Goal: Task Accomplishment & Management: Complete application form

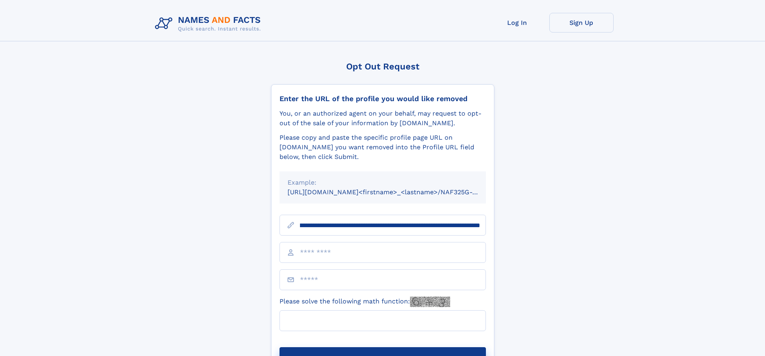
scroll to position [0, 99]
type input "**********"
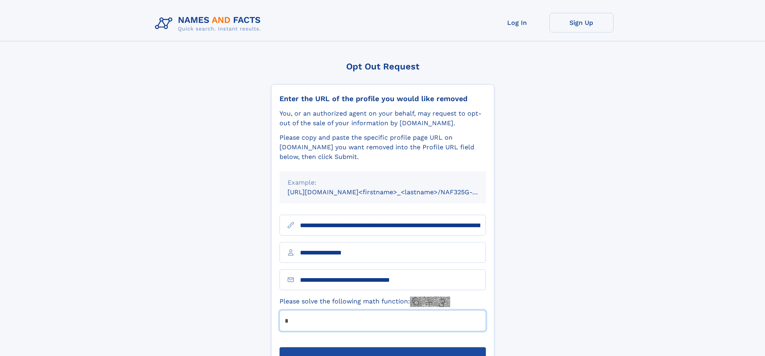
type input "*"
click at [382, 347] on button "Submit Opt Out Request" at bounding box center [382, 360] width 206 height 26
